Goal: Task Accomplishment & Management: Use online tool/utility

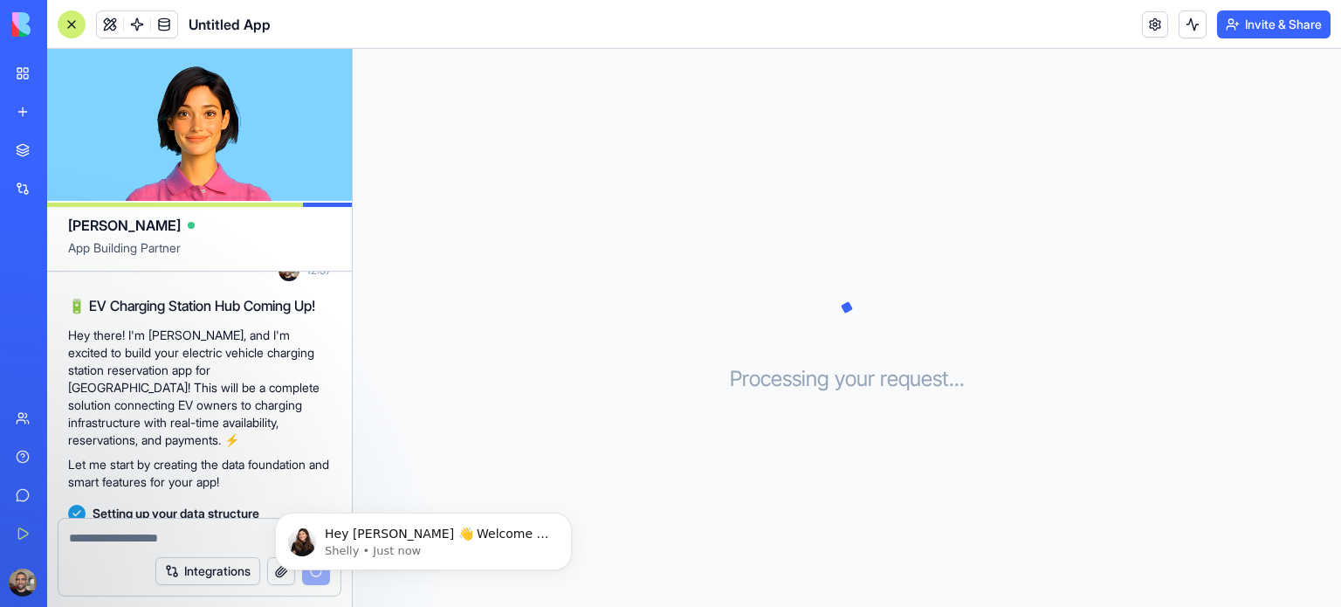
scroll to position [391, 0]
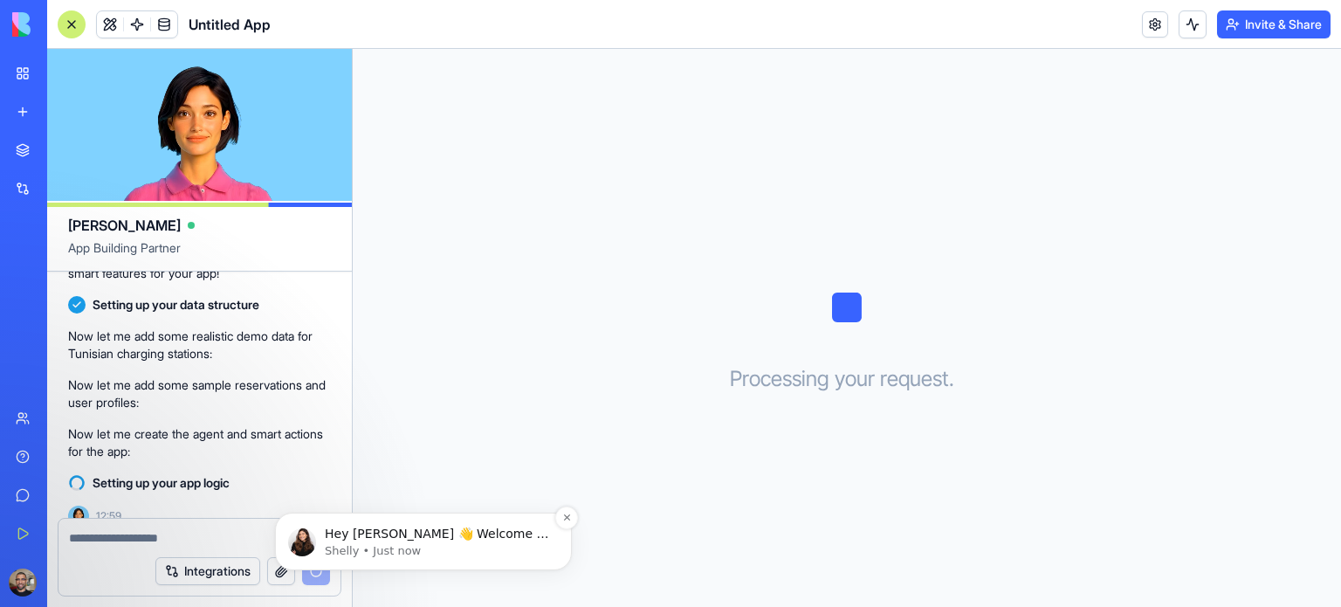
click at [443, 536] on p "Hey [PERSON_NAME] 👋 Welcome to Blocks 🙌 I'm here if you have any questions!" at bounding box center [437, 534] width 225 height 17
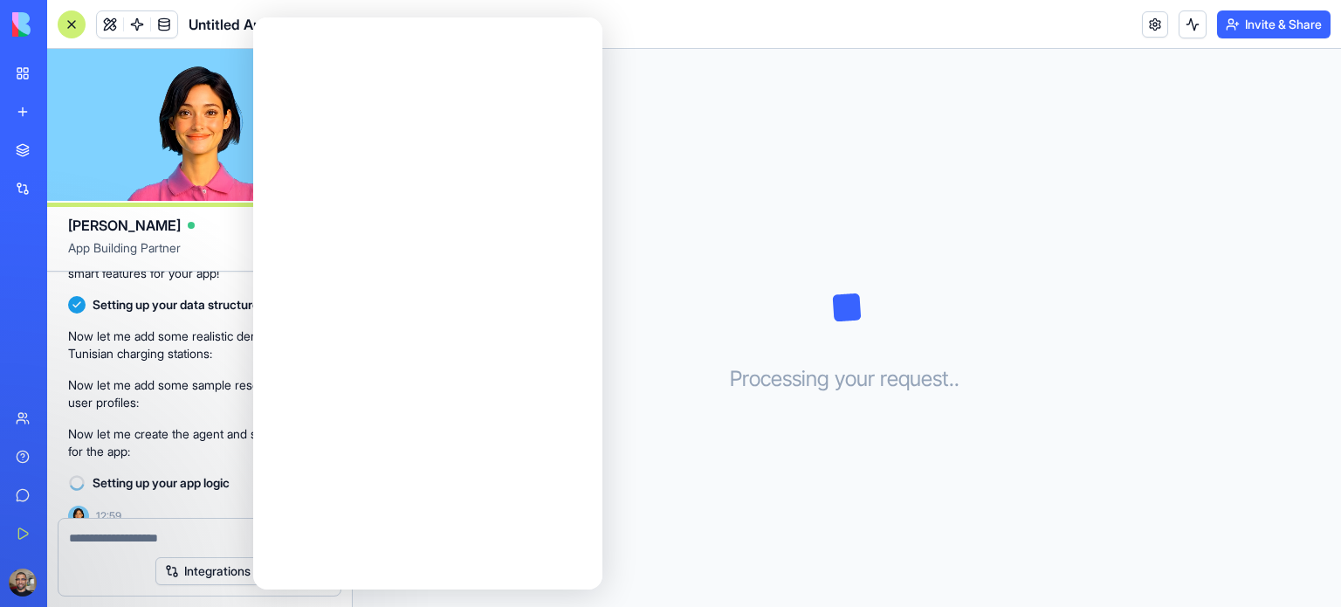
scroll to position [0, 0]
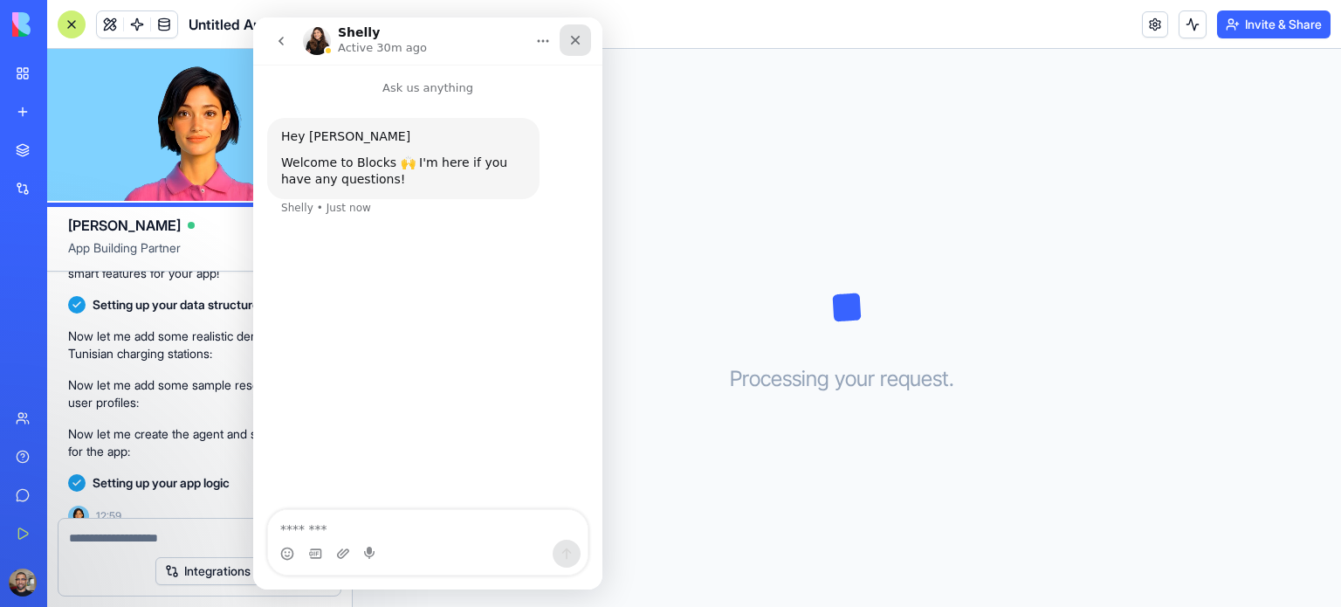
click at [579, 45] on icon "Close" at bounding box center [575, 40] width 14 height 14
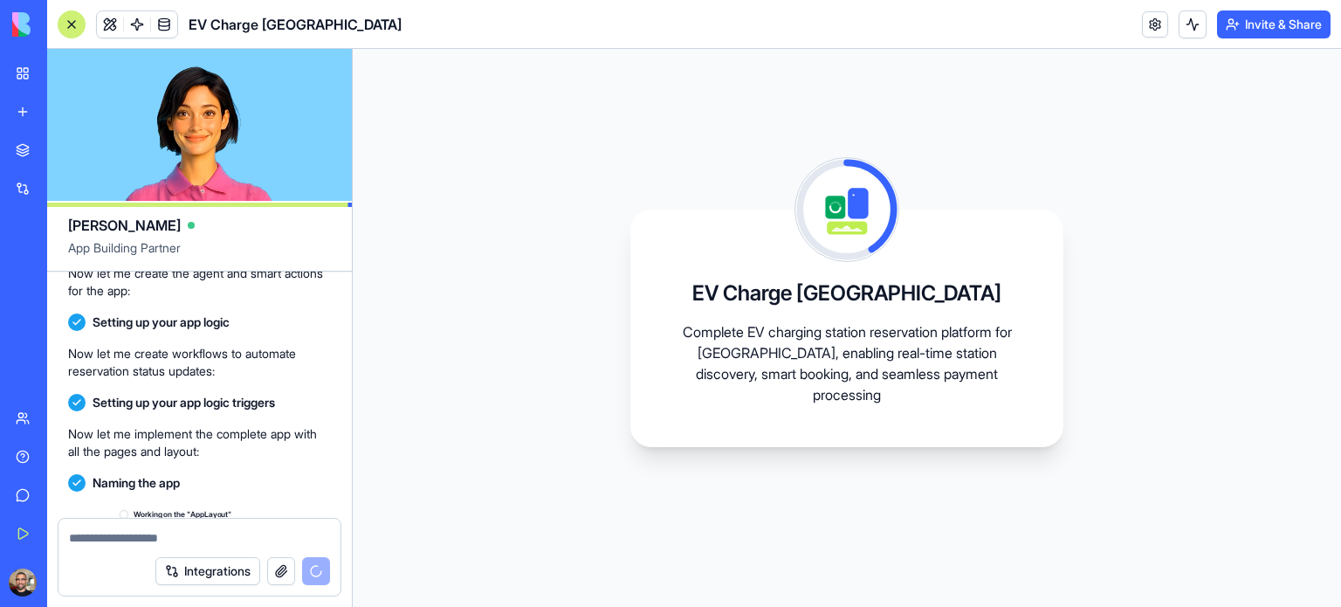
scroll to position [709, 0]
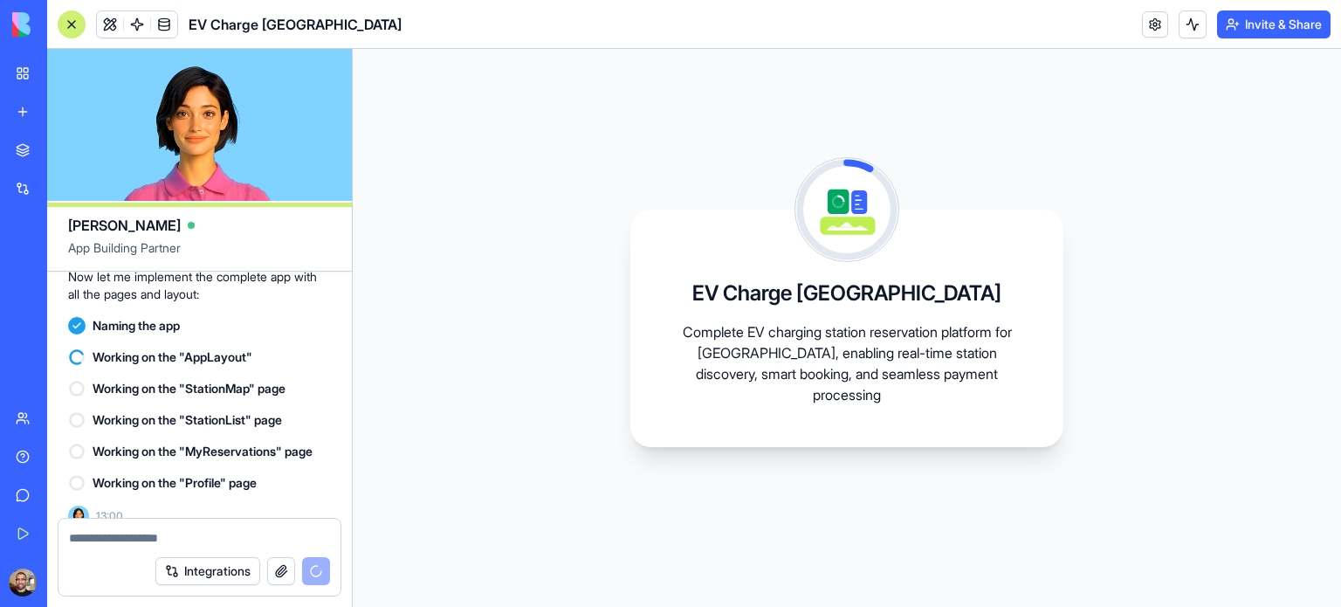
click at [206, 574] on button "Integrations" at bounding box center [207, 571] width 105 height 28
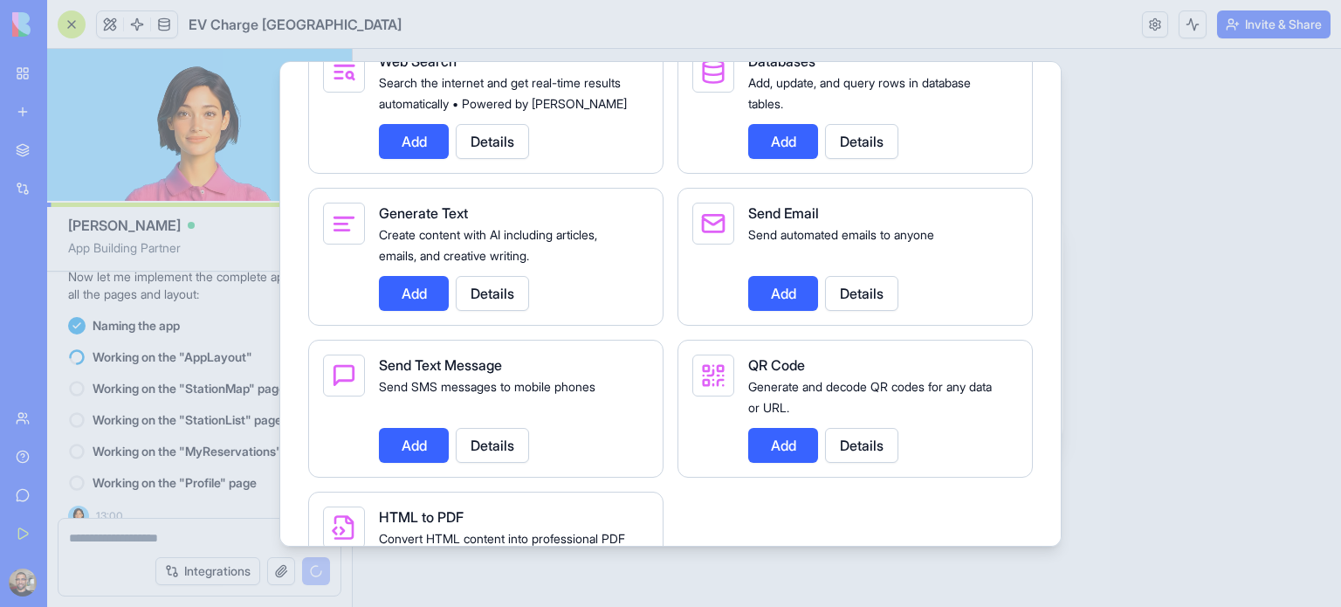
scroll to position [2374, 0]
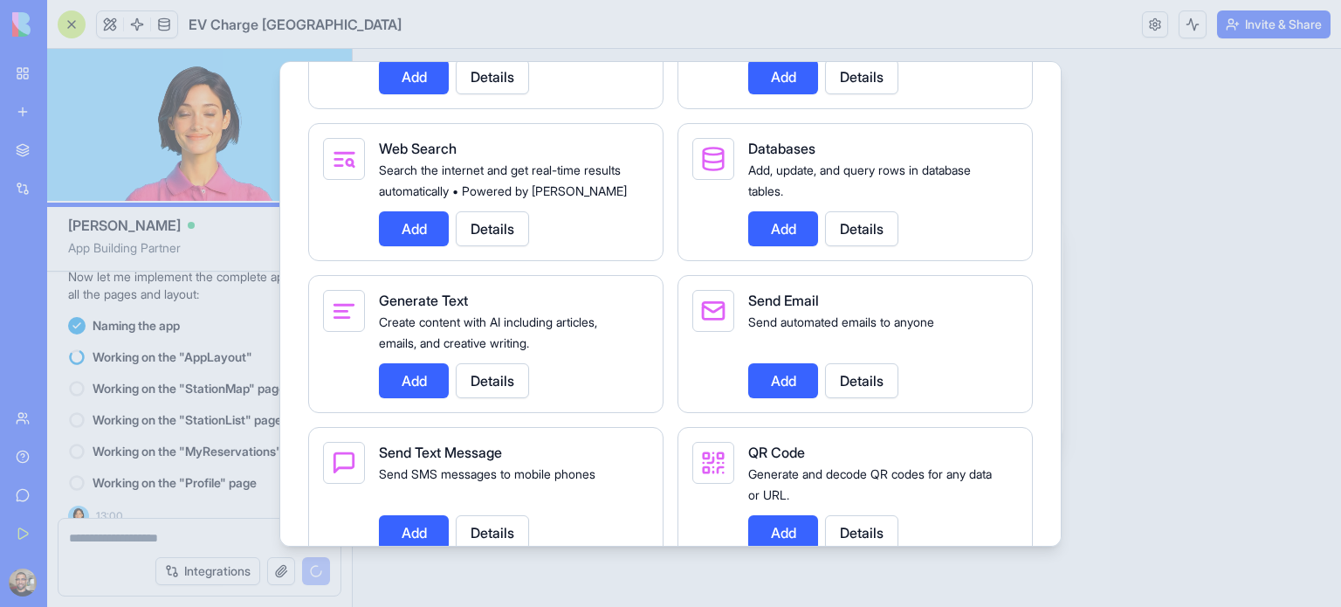
click at [1114, 269] on div at bounding box center [670, 303] width 1341 height 607
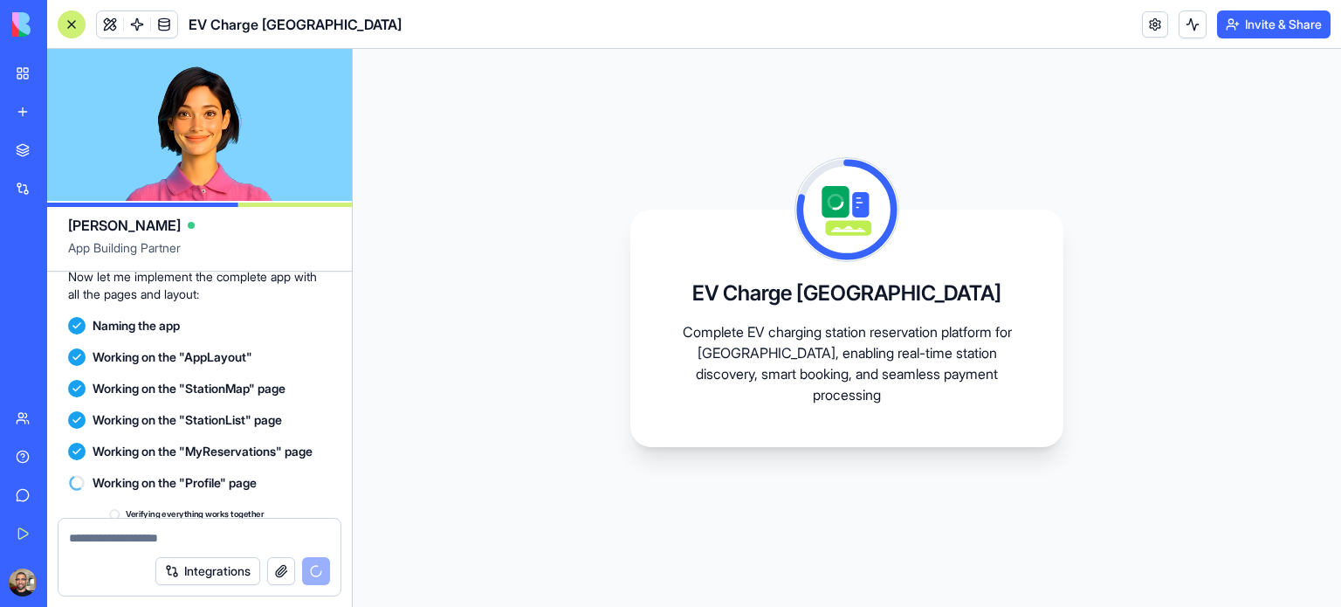
scroll to position [740, 0]
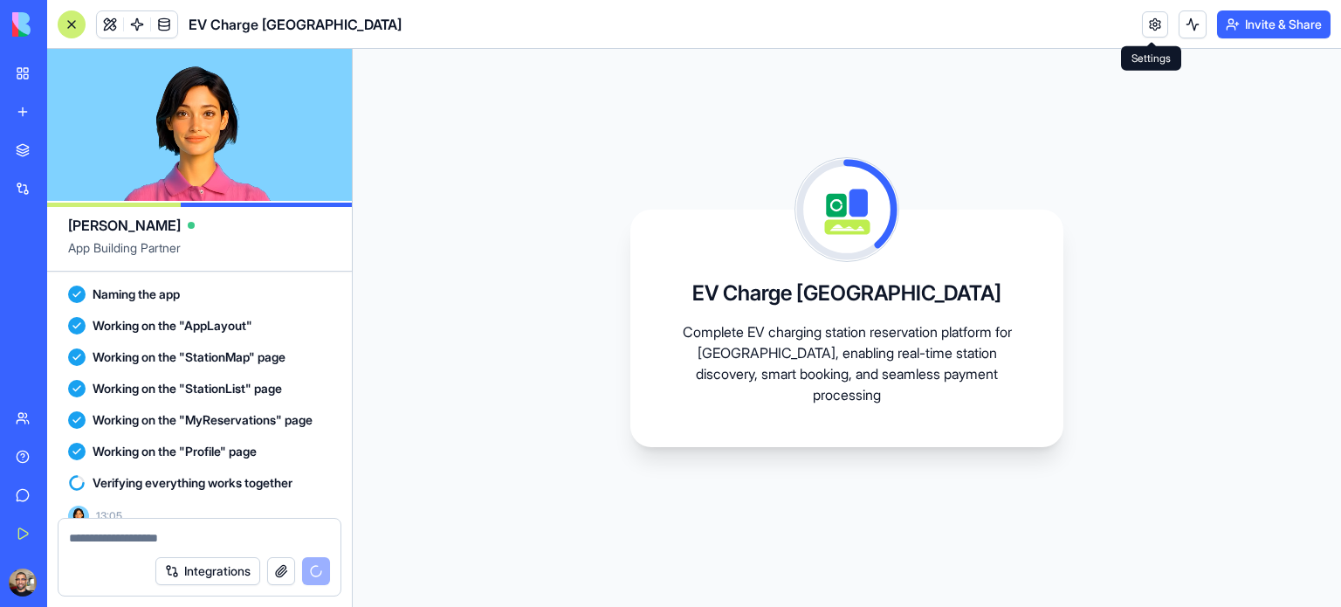
click at [1142, 24] on link at bounding box center [1155, 24] width 26 height 26
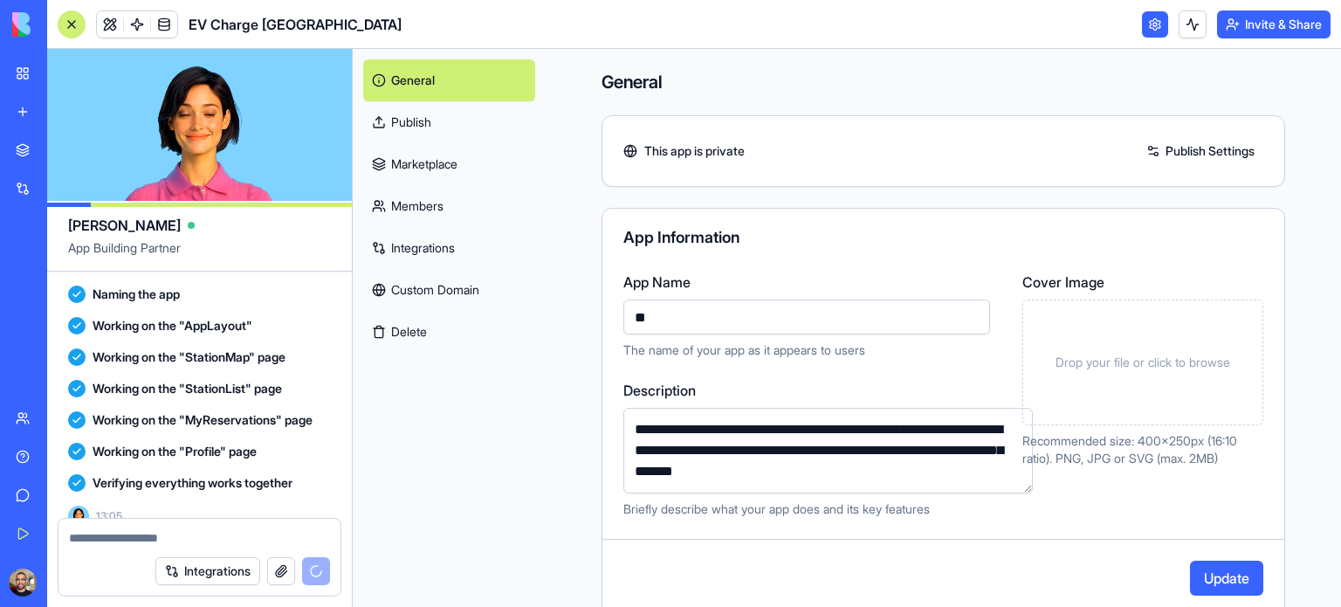
type input "***"
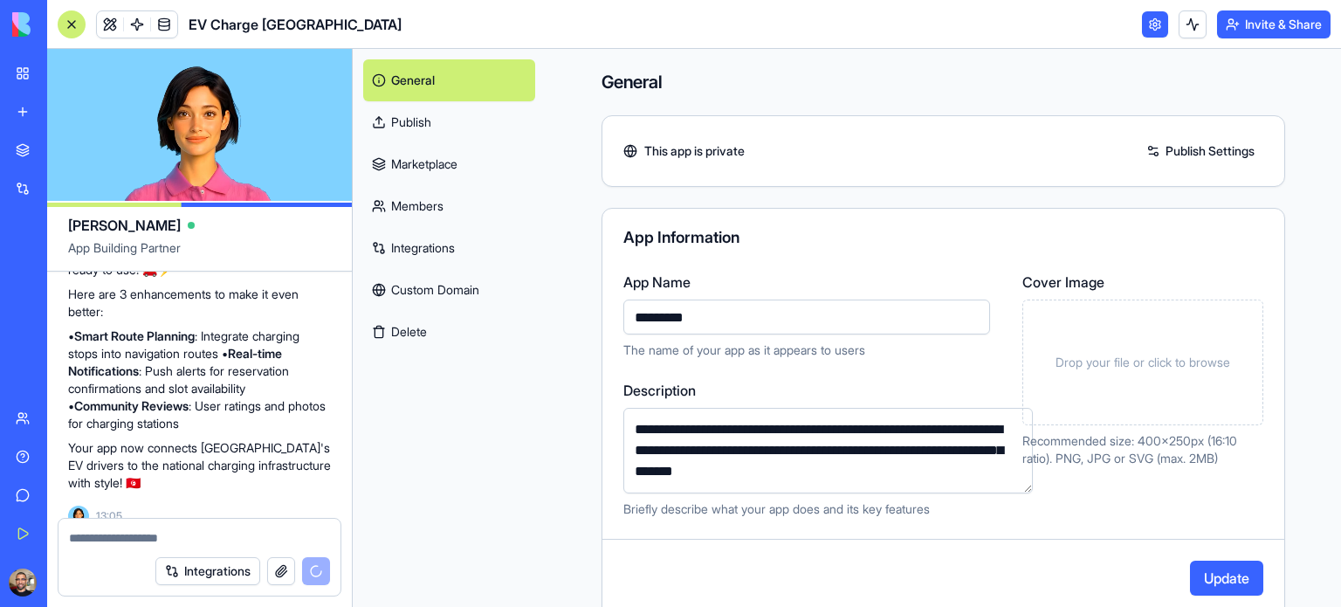
type input "*********"
click at [478, 415] on div "General Publish Marketplace Members Integrations Custom Domain Delete" at bounding box center [449, 328] width 193 height 558
click at [1213, 567] on button "Update" at bounding box center [1226, 577] width 73 height 35
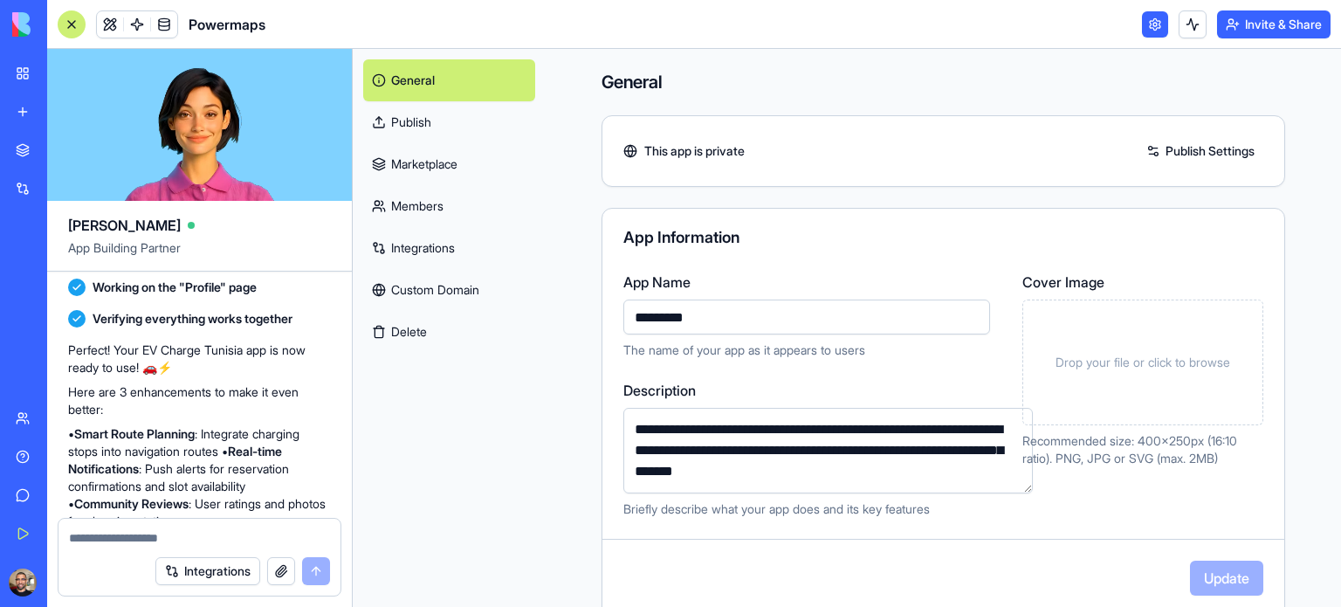
scroll to position [904, 0]
click at [1154, 24] on link at bounding box center [1155, 24] width 26 height 26
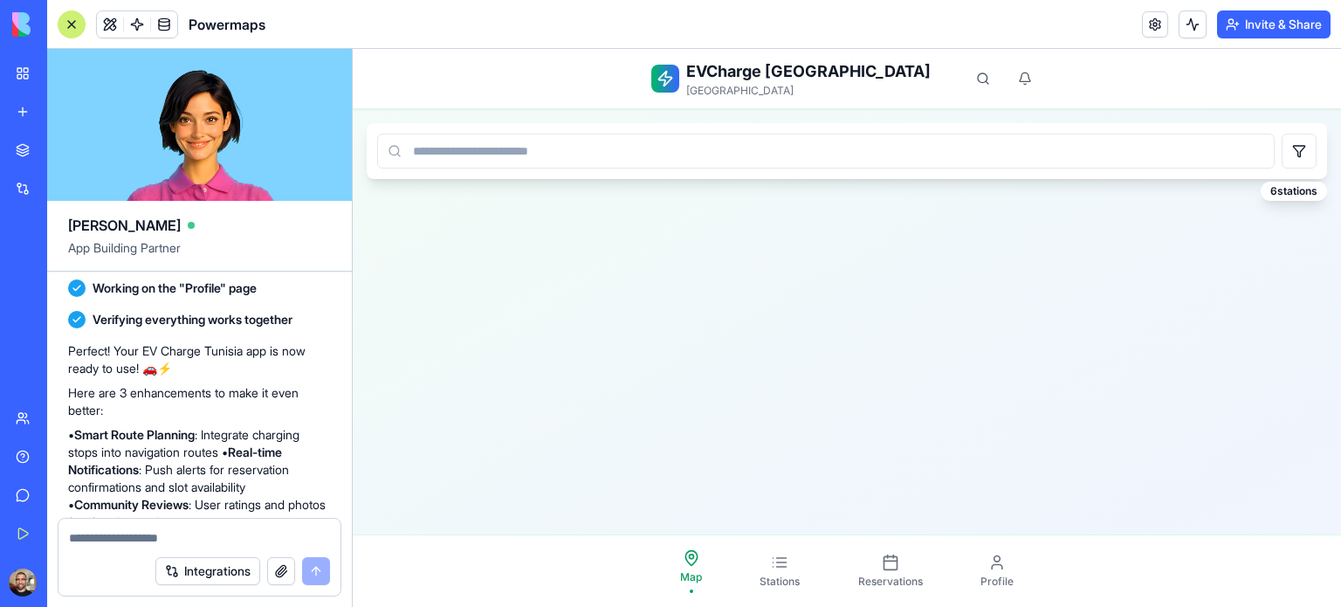
drag, startPoint x: 867, startPoint y: 321, endPoint x: 613, endPoint y: 251, distance: 263.7
click at [613, 251] on main "Availability Available Limited Full Find Nearby 6 stations" at bounding box center [847, 321] width 988 height 425
click at [1185, 144] on input at bounding box center [825, 151] width 897 height 35
click at [1286, 190] on div "6 stations" at bounding box center [1294, 191] width 66 height 19
click at [768, 559] on link "Stations" at bounding box center [779, 570] width 61 height 49
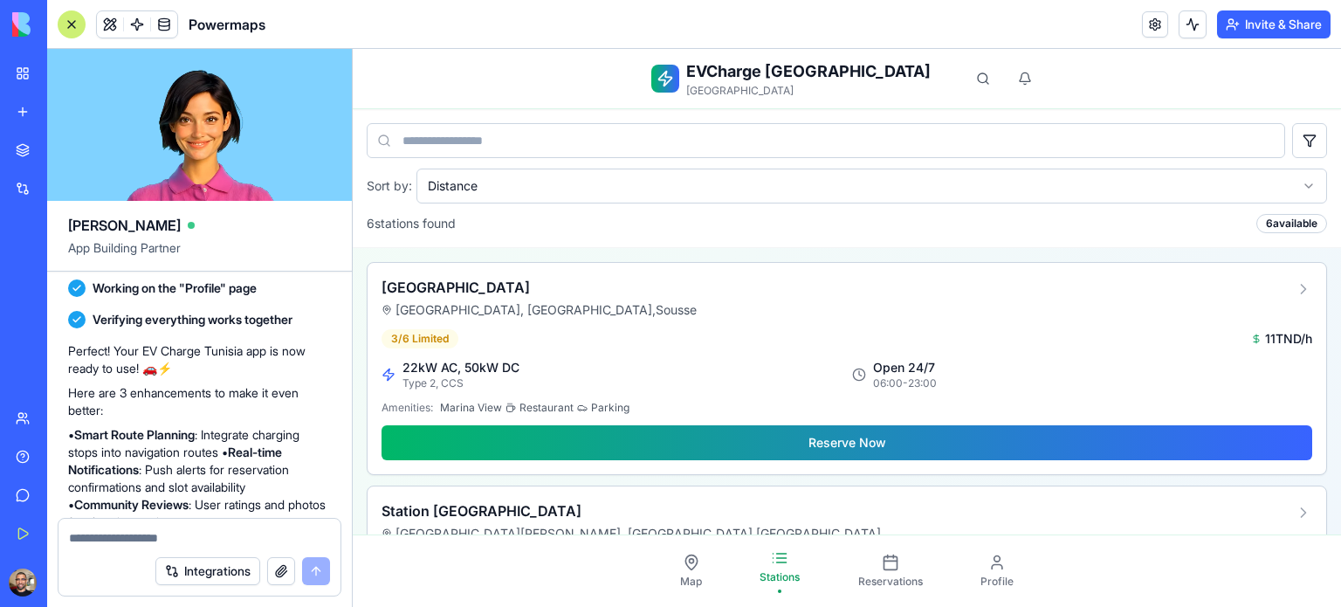
click at [882, 558] on icon at bounding box center [890, 561] width 17 height 17
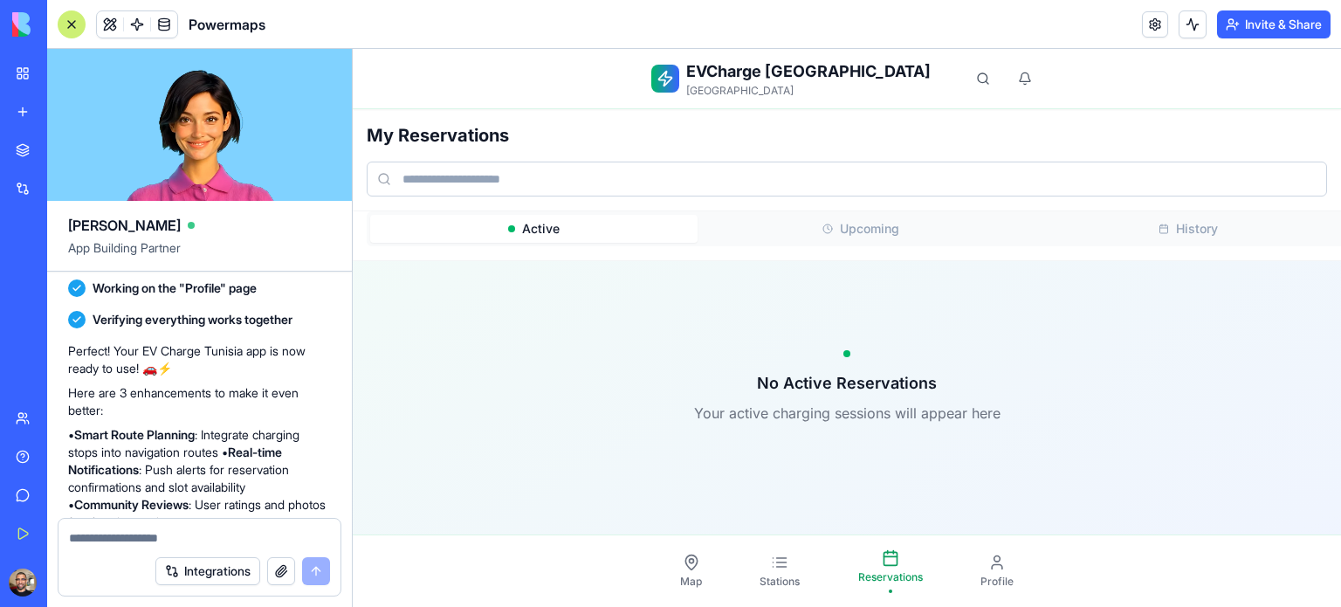
click at [990, 570] on icon at bounding box center [996, 561] width 17 height 17
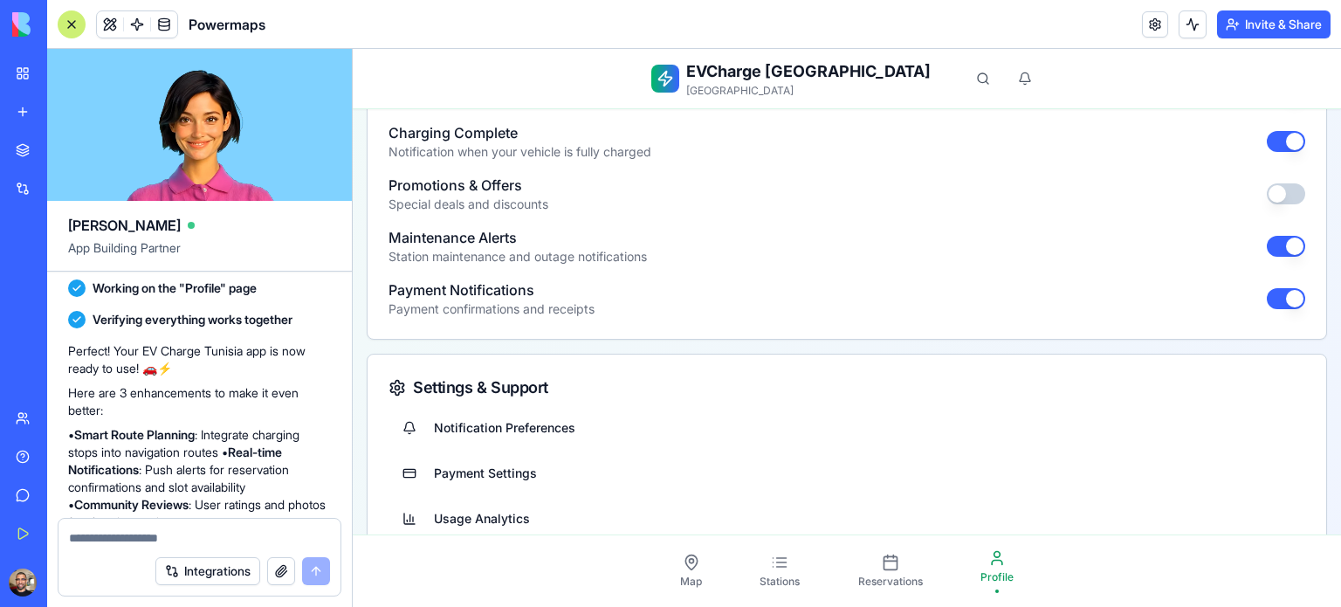
scroll to position [843, 0]
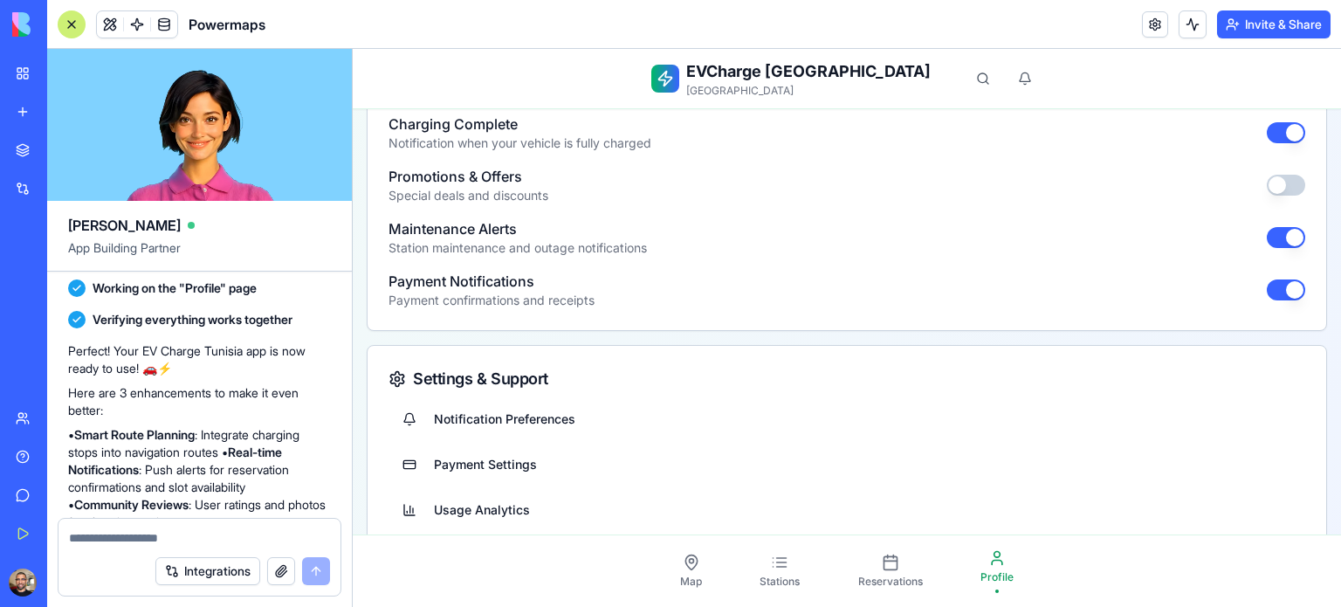
click at [683, 560] on icon at bounding box center [691, 561] width 17 height 17
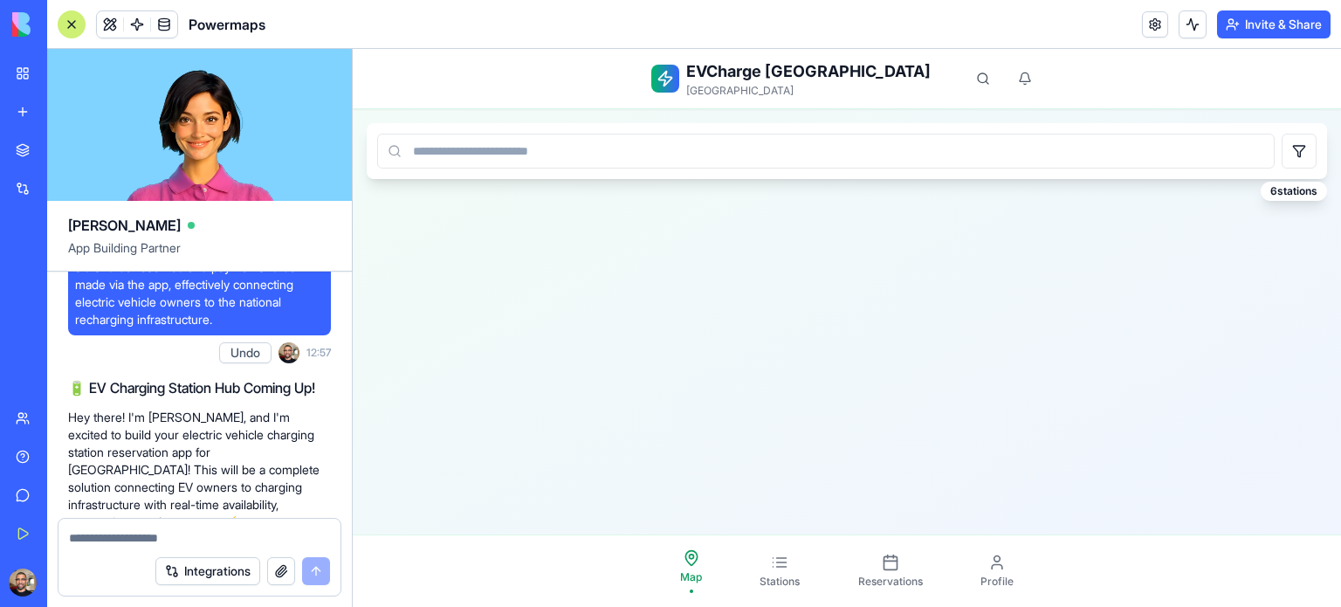
scroll to position [98, 0]
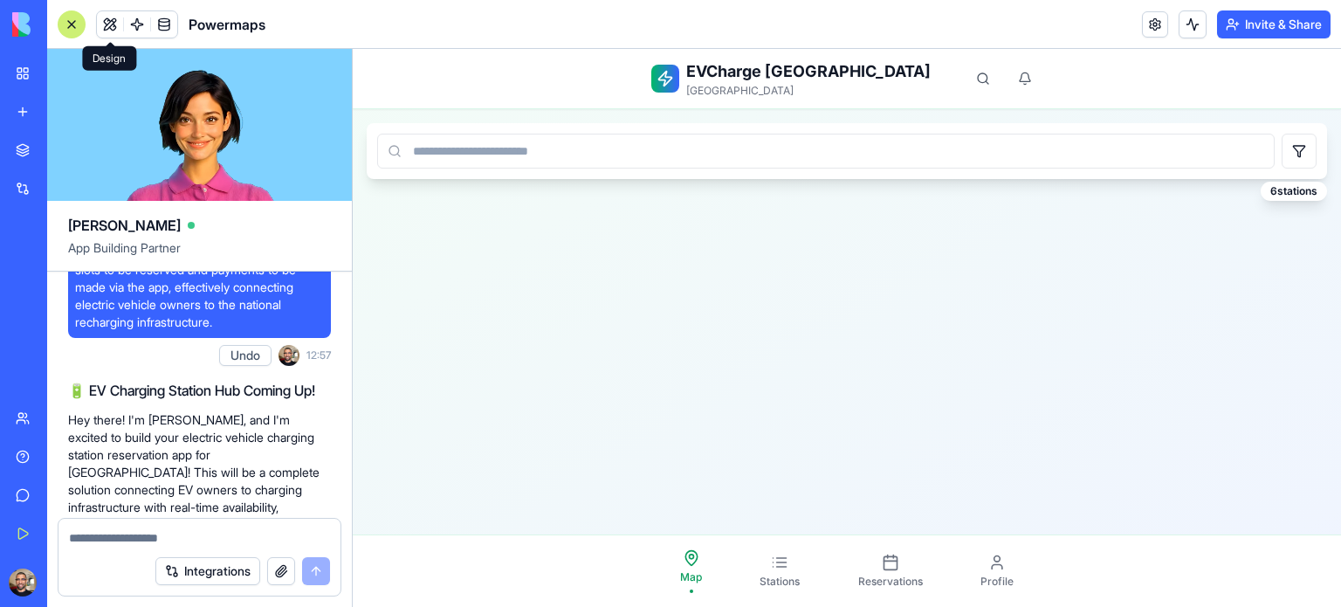
click at [108, 23] on button at bounding box center [110, 24] width 26 height 26
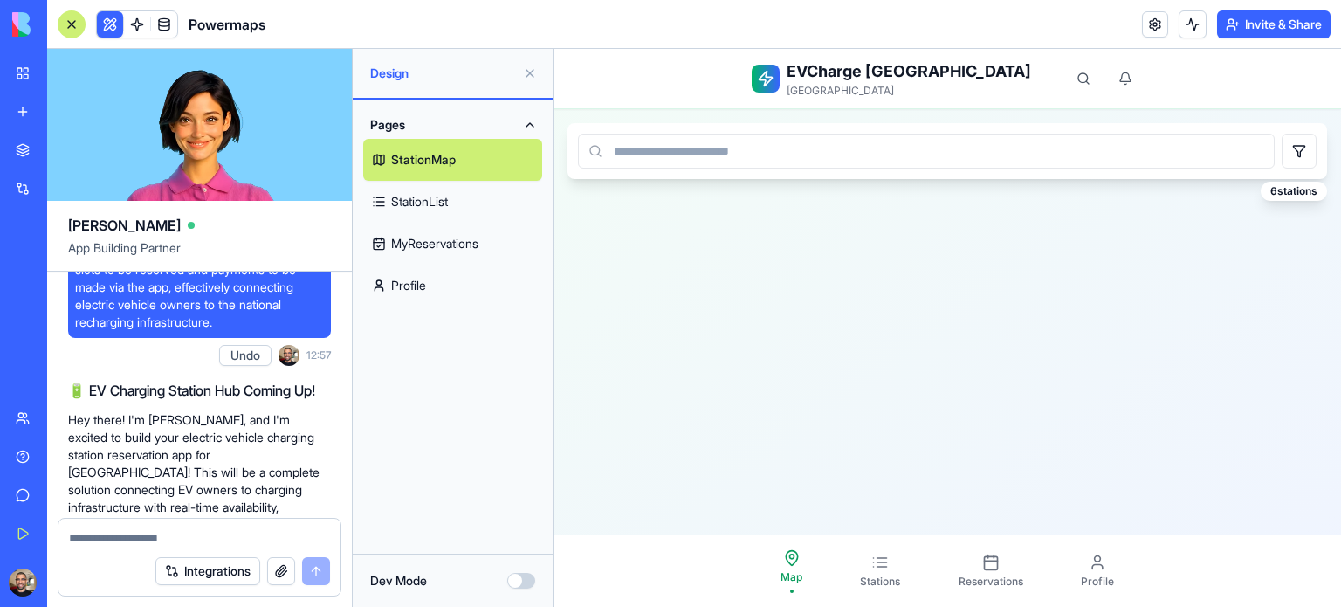
click at [454, 211] on link "StationList" at bounding box center [452, 202] width 179 height 42
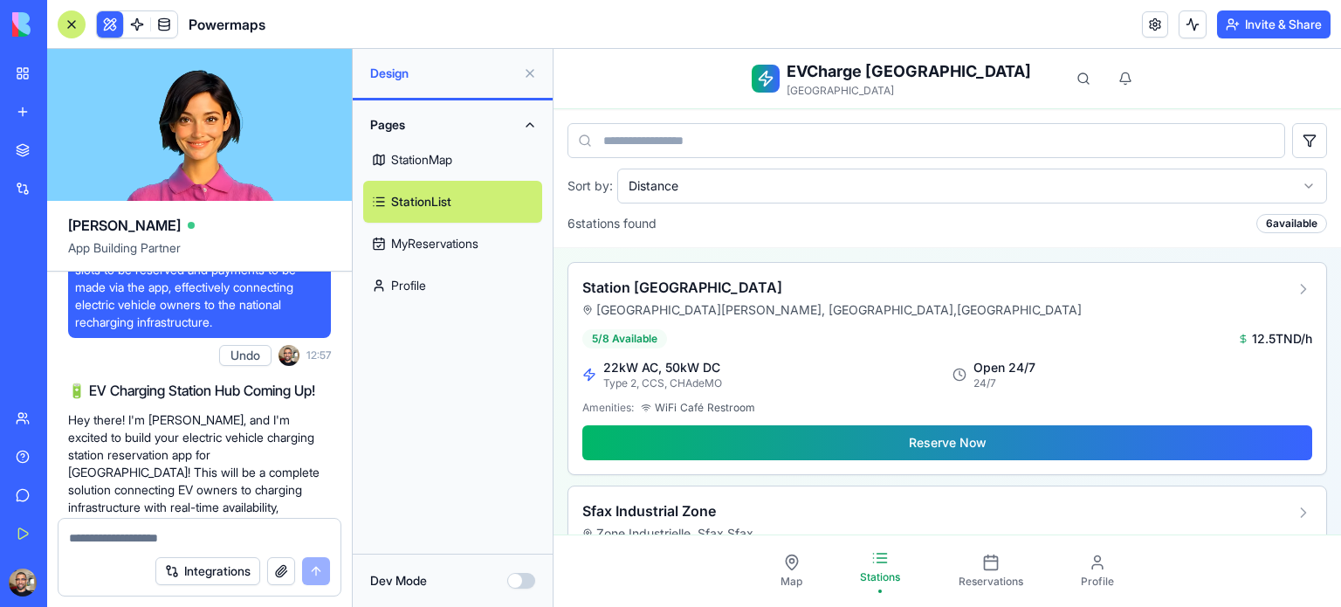
click at [412, 167] on link "StationMap" at bounding box center [452, 160] width 179 height 42
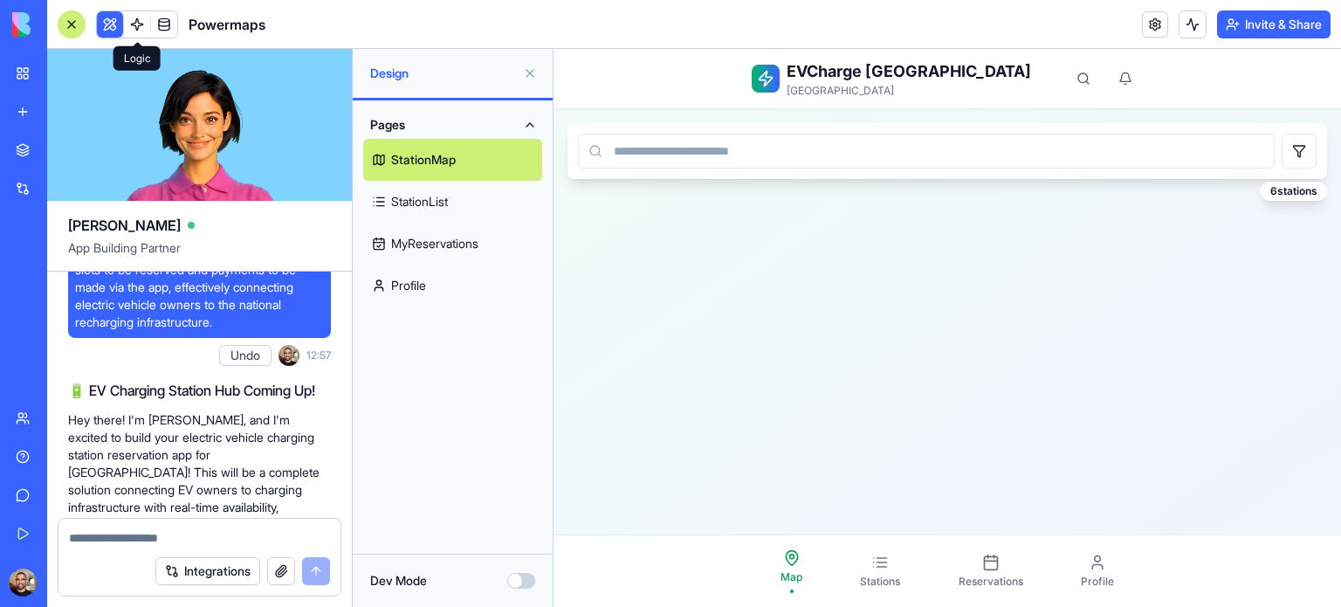
click at [128, 19] on span at bounding box center [137, 24] width 49 height 49
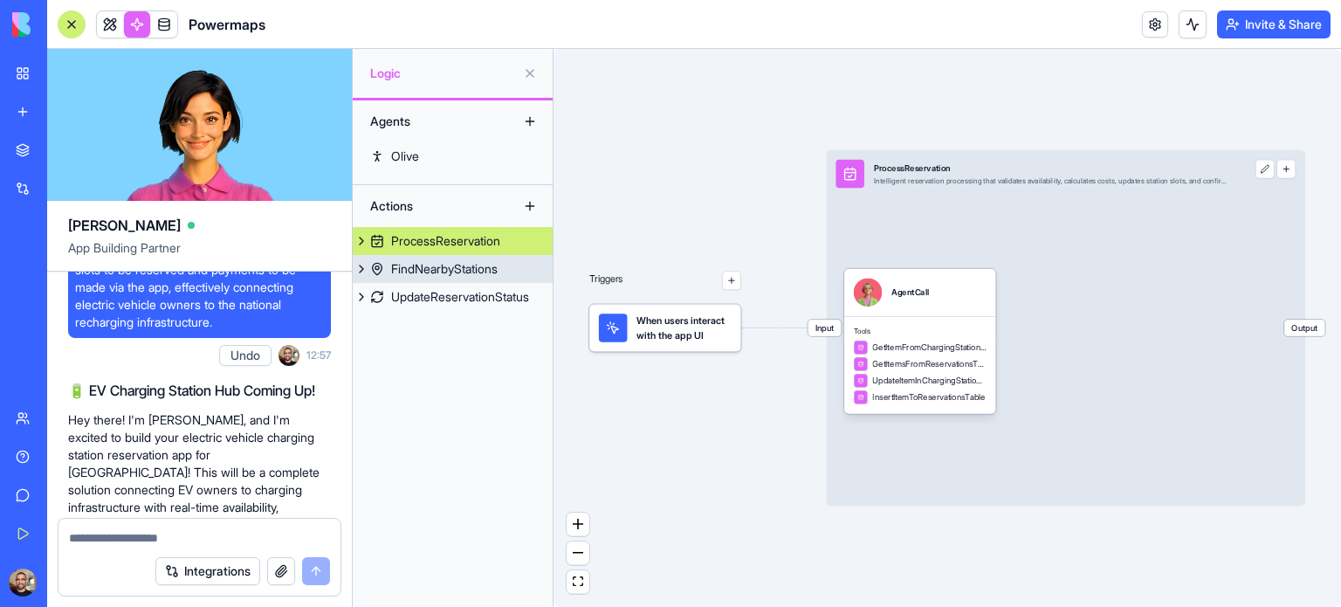
click at [414, 265] on div "FindNearbyStations" at bounding box center [444, 268] width 107 height 17
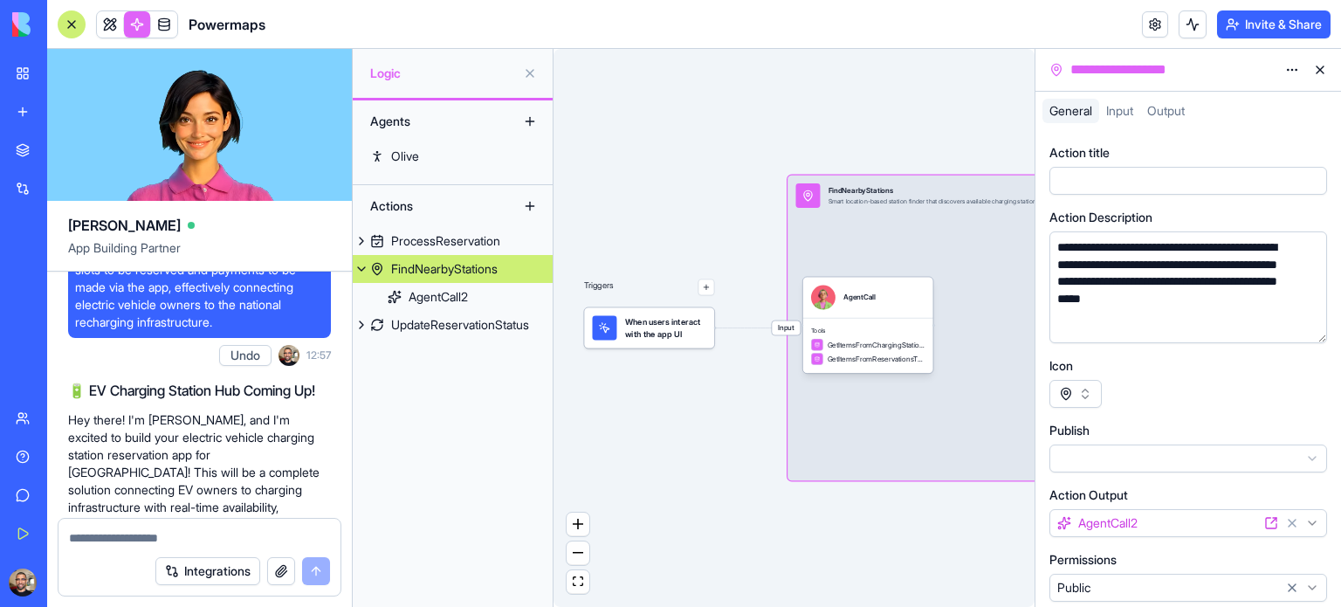
scroll to position [8, 0]
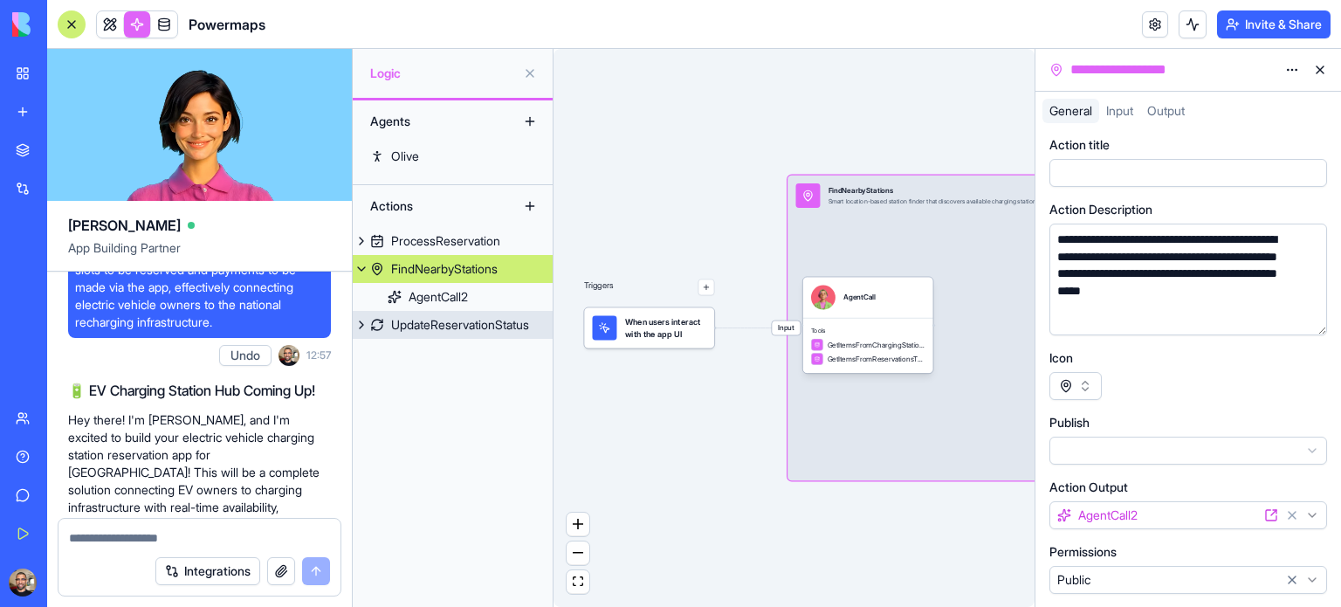
click at [471, 325] on div "UpdateReservationStatus" at bounding box center [460, 324] width 138 height 17
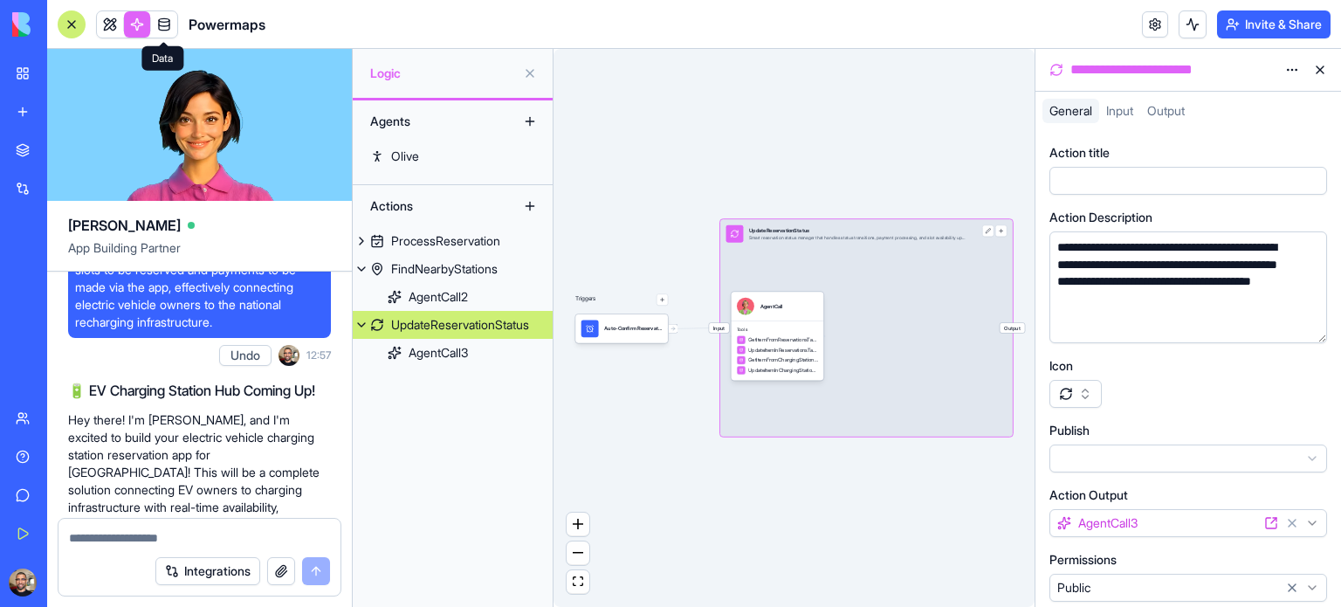
click at [176, 17] on span at bounding box center [164, 24] width 49 height 49
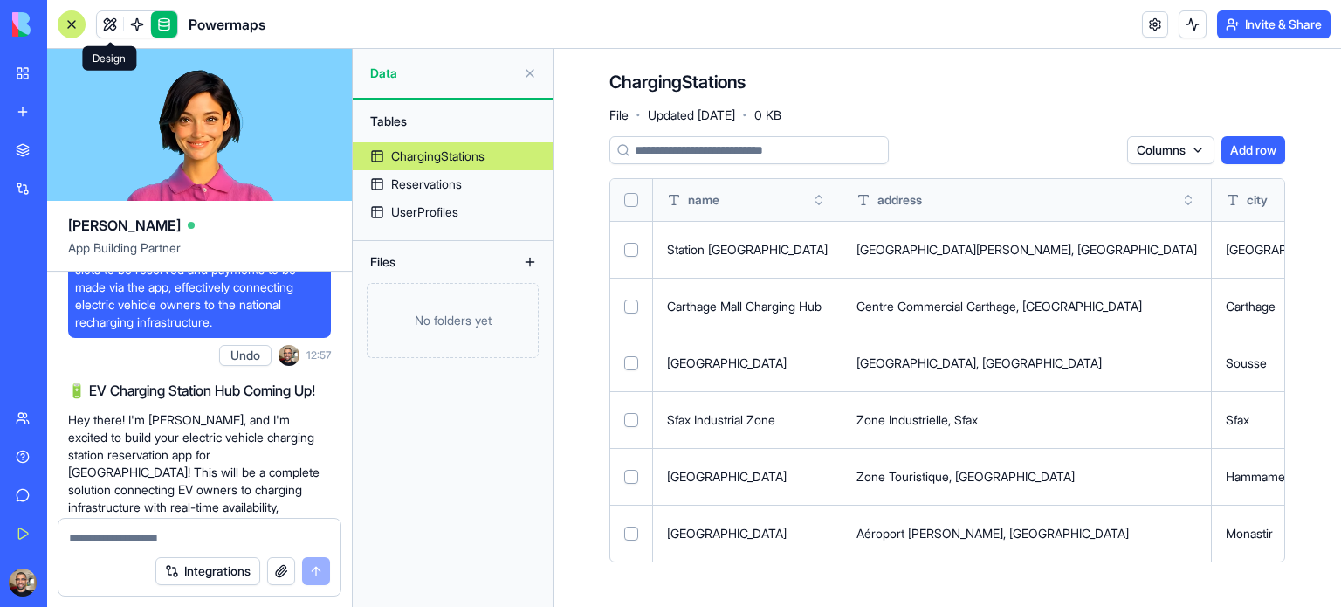
click at [104, 20] on link at bounding box center [110, 24] width 26 height 26
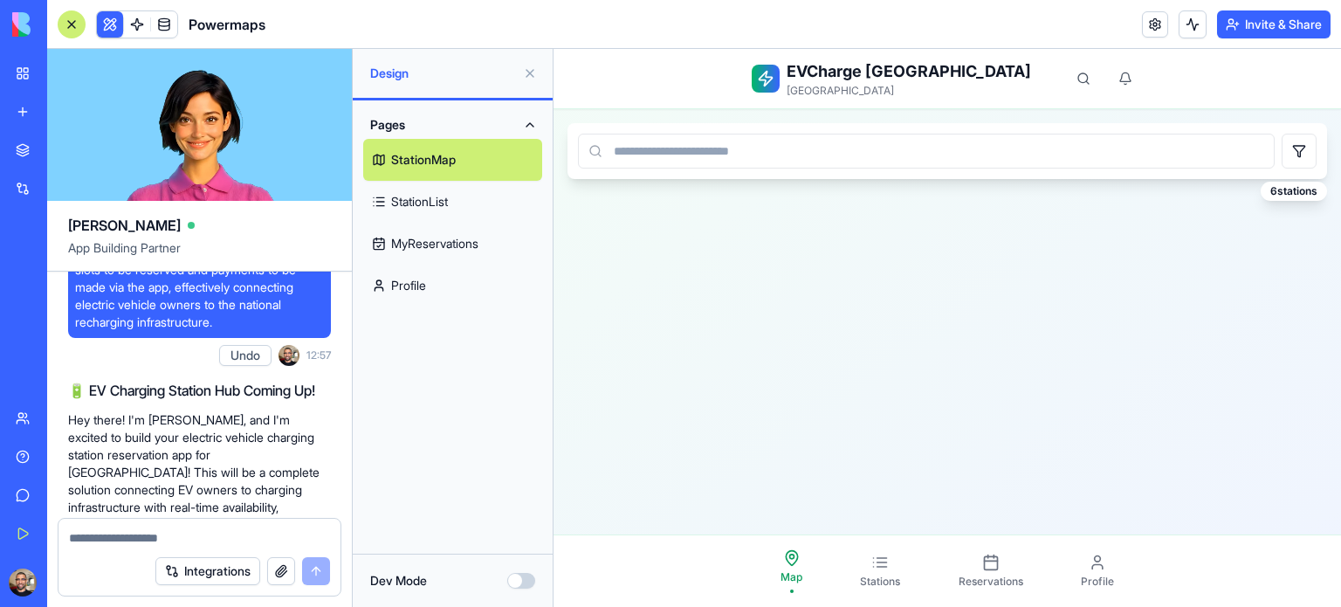
click at [526, 576] on button "Dev Mode" at bounding box center [521, 581] width 28 height 16
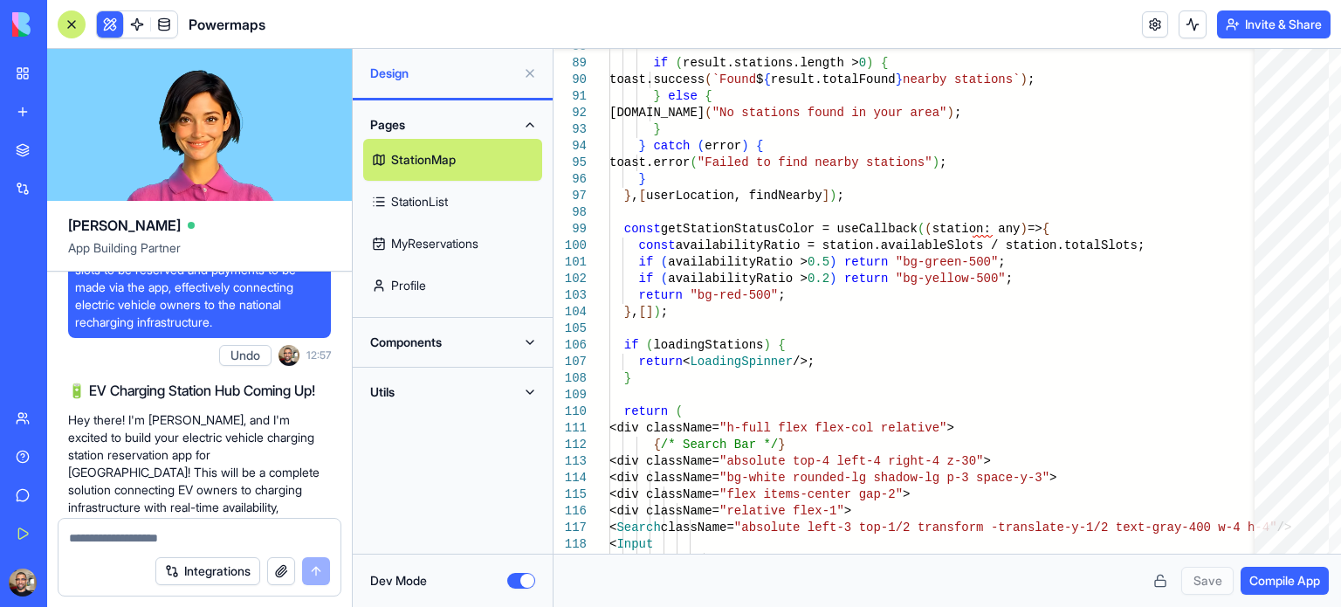
click at [498, 341] on button "Components" at bounding box center [452, 342] width 179 height 28
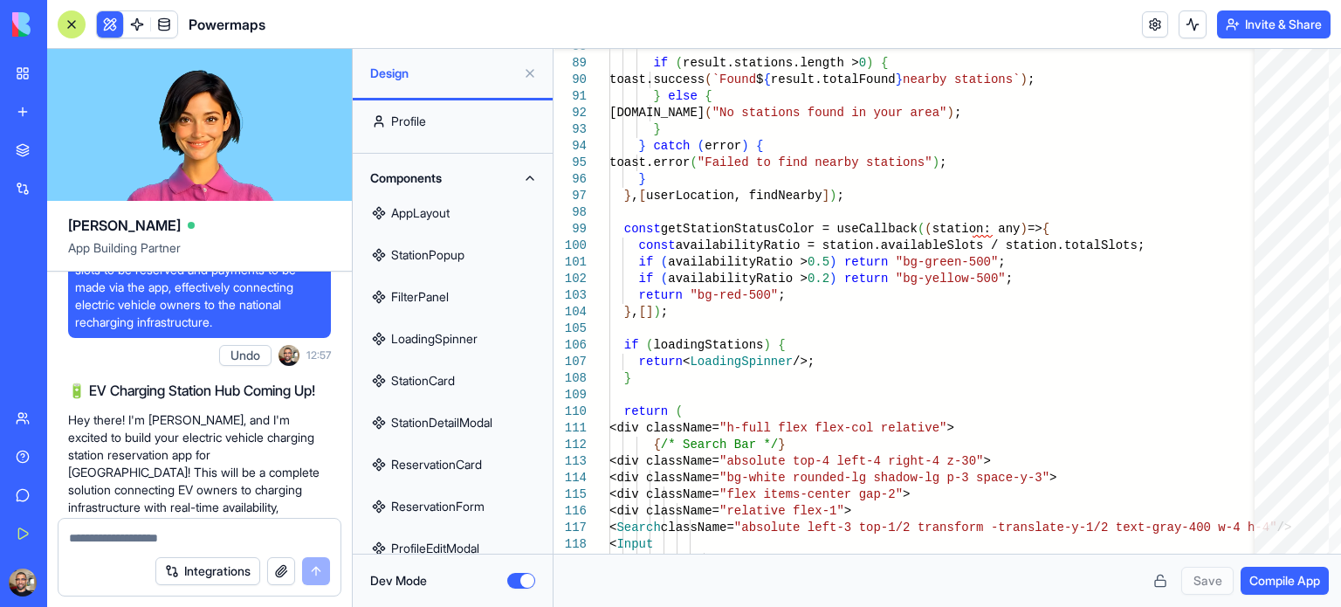
scroll to position [365, 0]
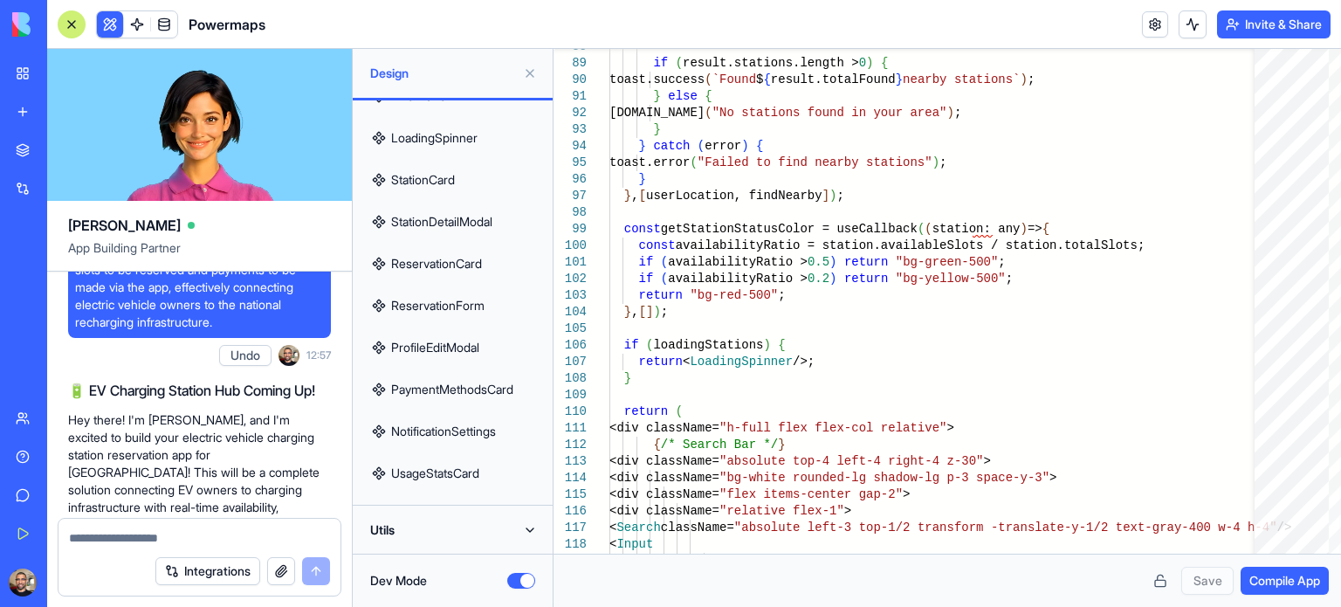
click at [463, 533] on button "Utils" at bounding box center [452, 530] width 179 height 28
click at [488, 482] on button "Utils" at bounding box center [452, 488] width 179 height 28
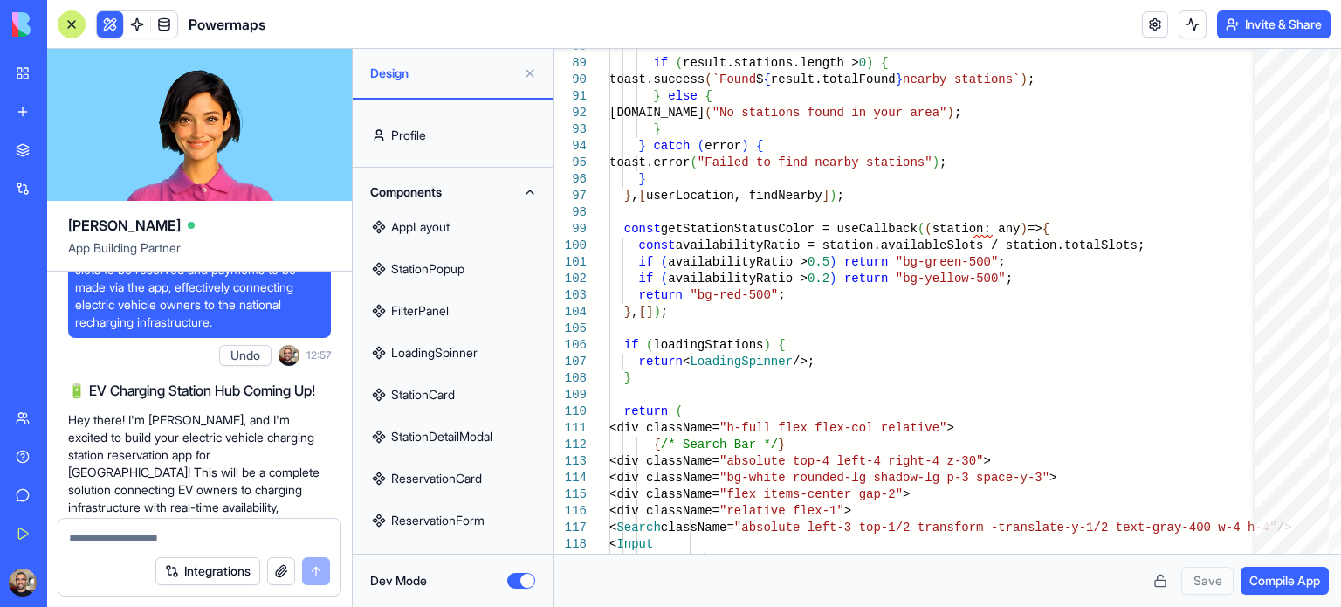
scroll to position [0, 0]
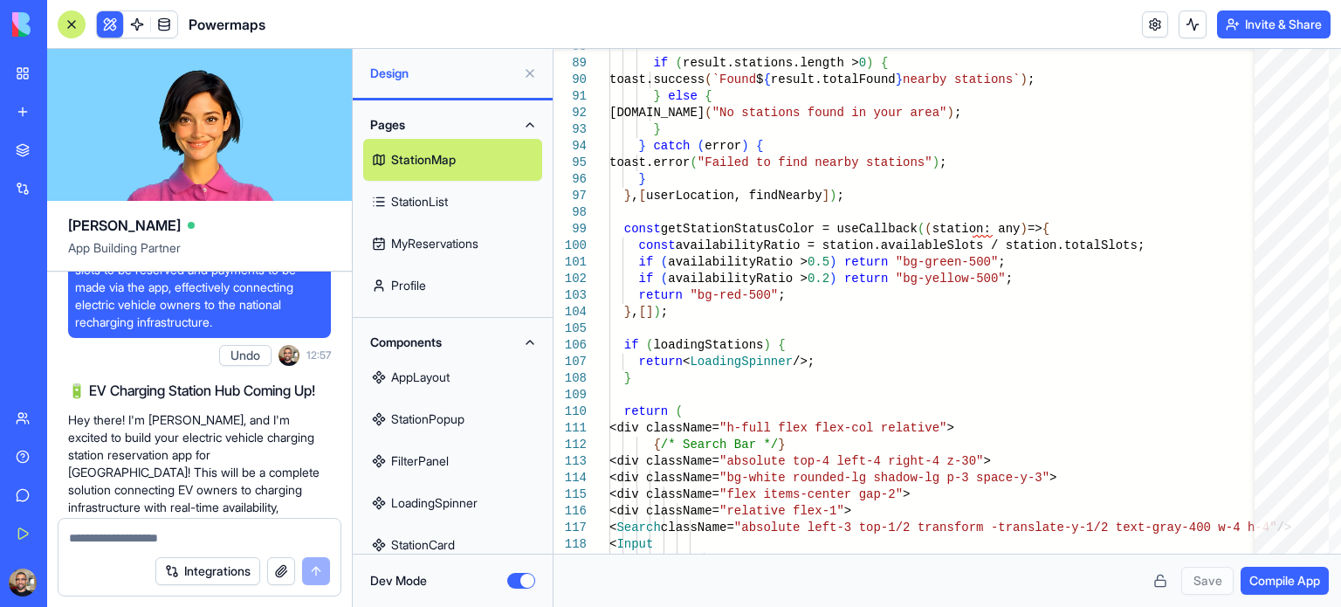
click at [506, 128] on button "Pages" at bounding box center [452, 125] width 179 height 28
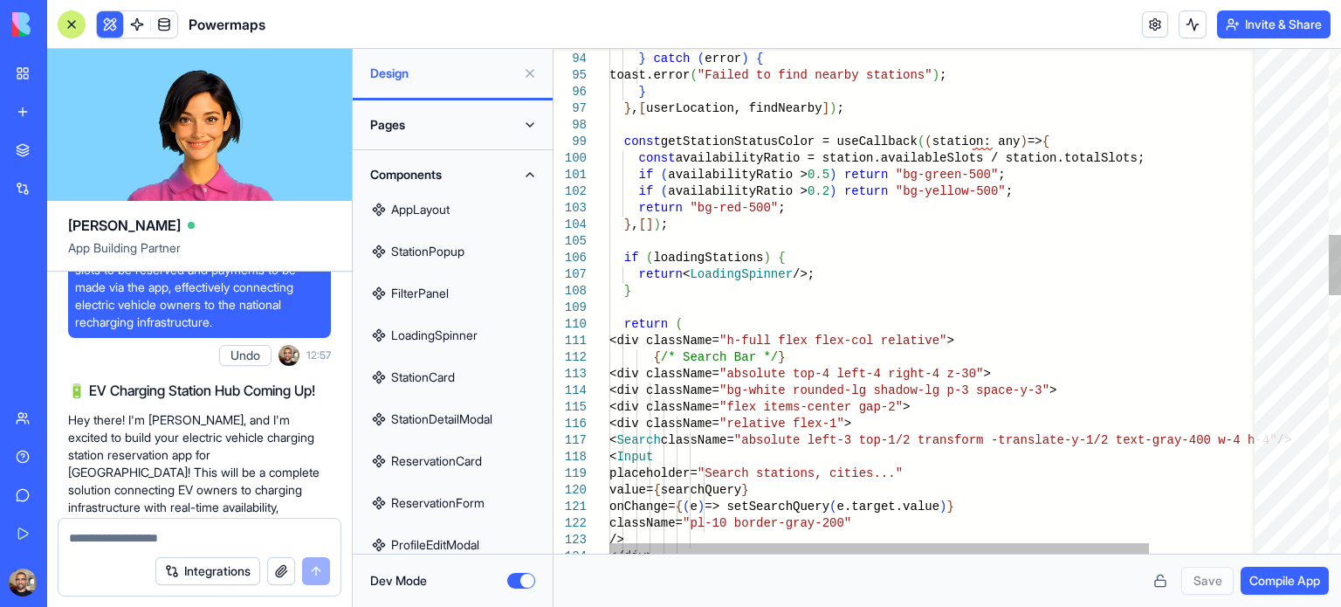
scroll to position [2, 0]
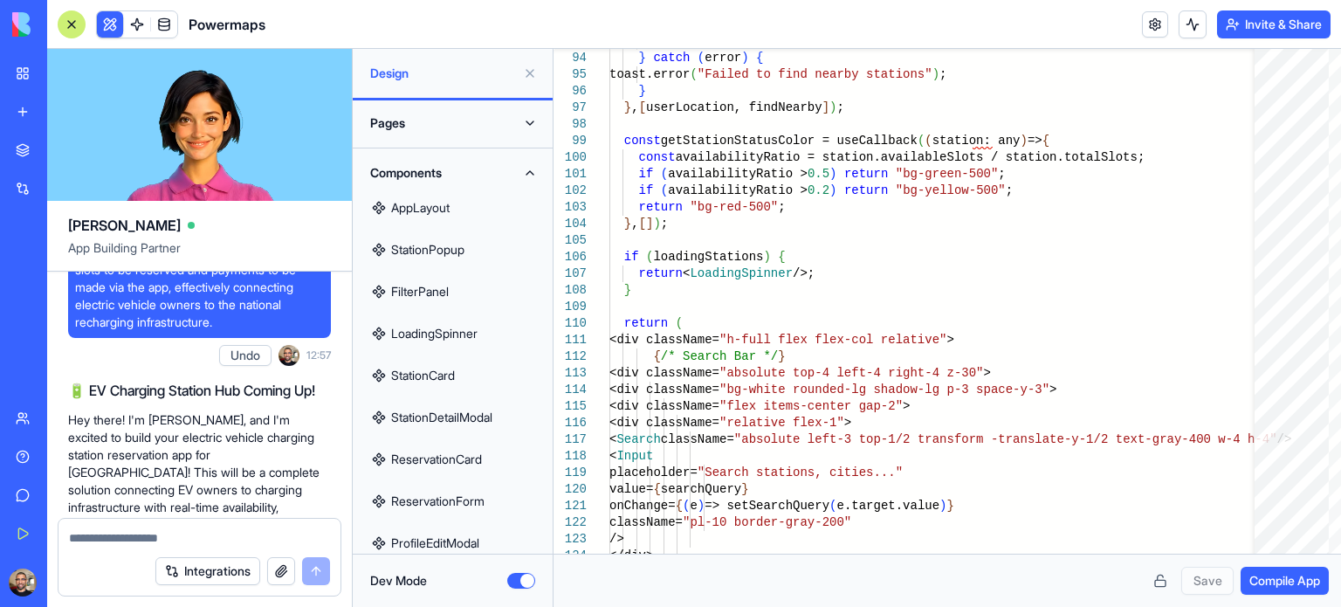
click at [433, 329] on link "LoadingSpinner" at bounding box center [452, 334] width 179 height 42
type textarea "**********"
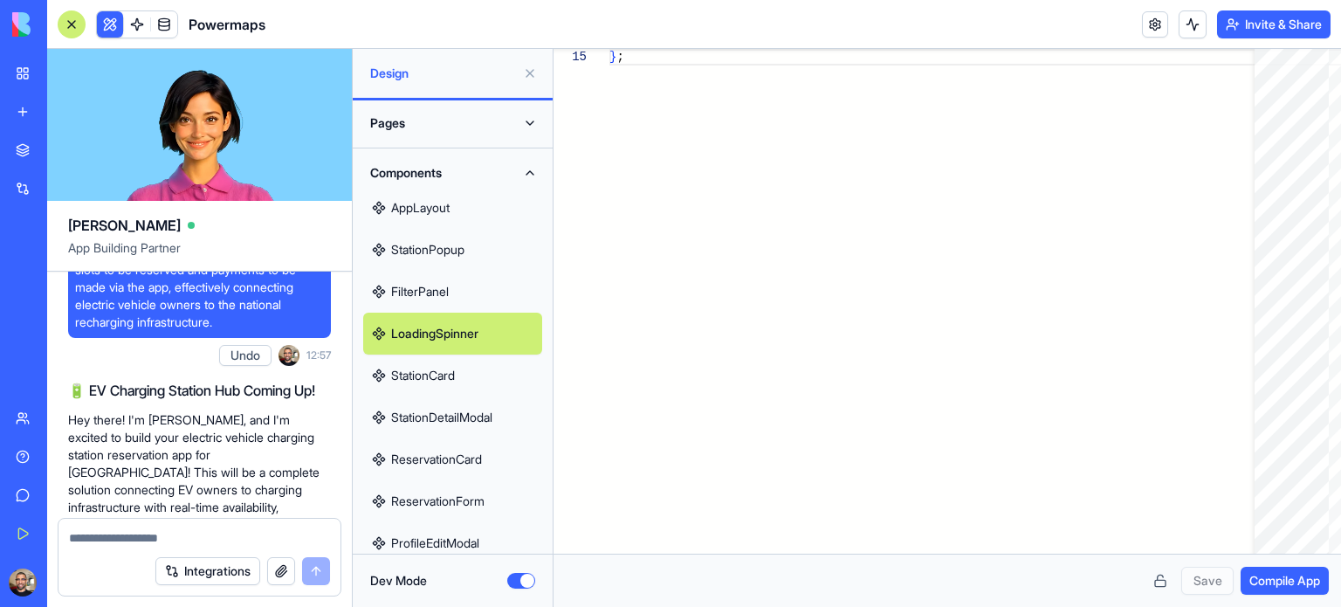
click at [151, 542] on textarea at bounding box center [199, 537] width 261 height 17
paste textarea "**********"
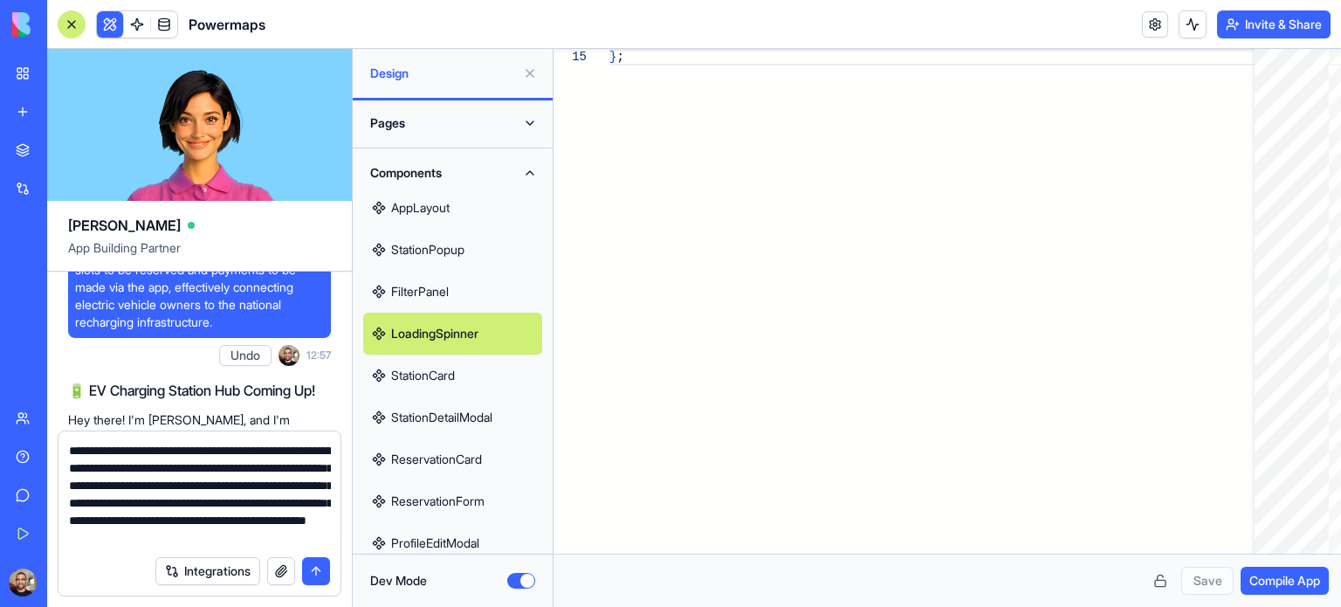
click at [135, 463] on textarea "**********" at bounding box center [200, 494] width 262 height 105
click at [79, 453] on textarea "**********" at bounding box center [200, 494] width 262 height 105
type textarea "**********"
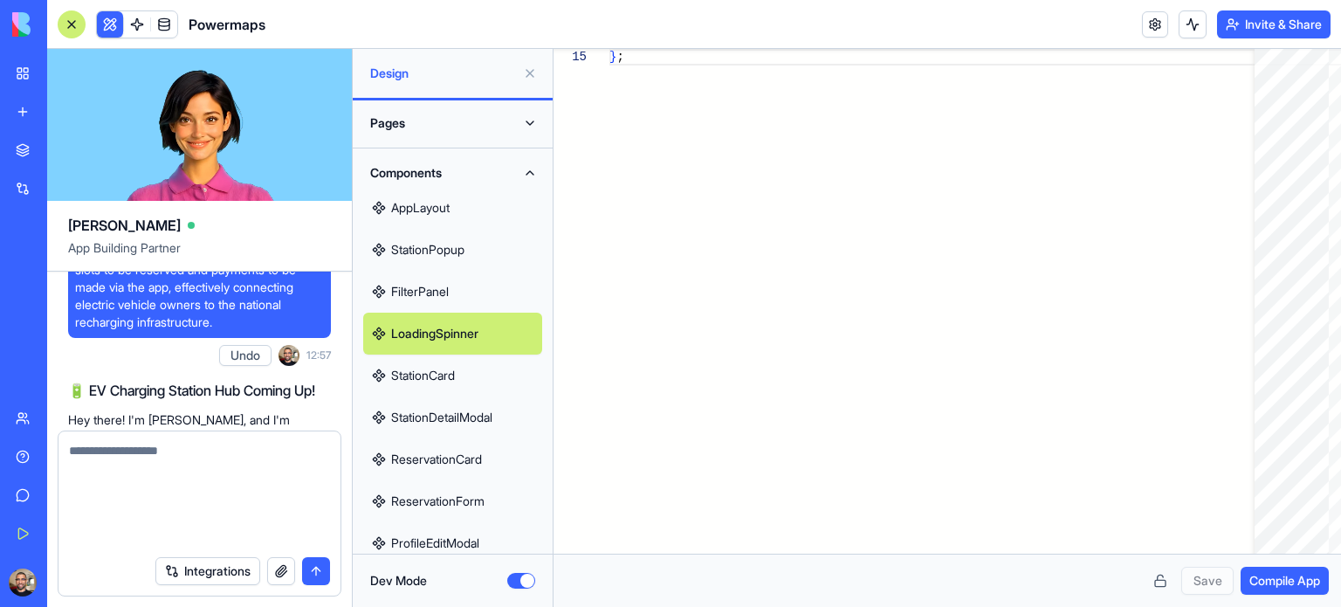
scroll to position [1191, 0]
